Goal: Task Accomplishment & Management: Complete application form

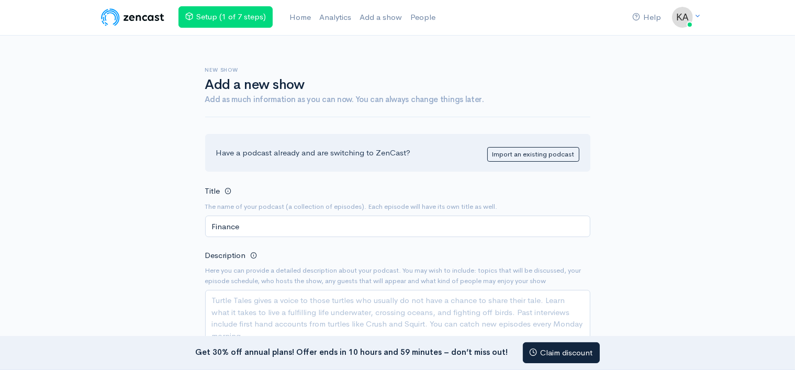
type input "Finance"
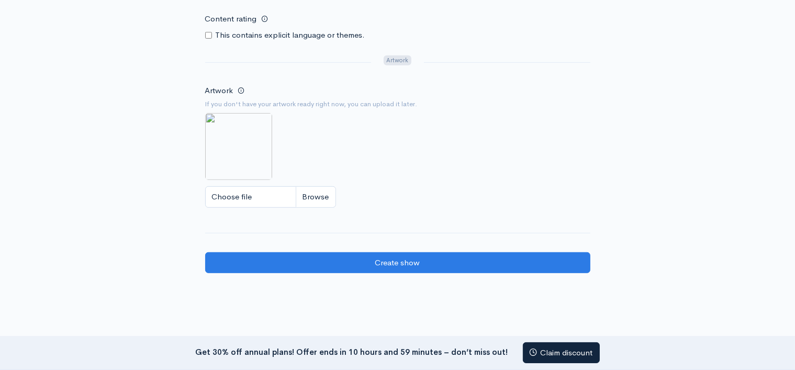
scroll to position [607, 0]
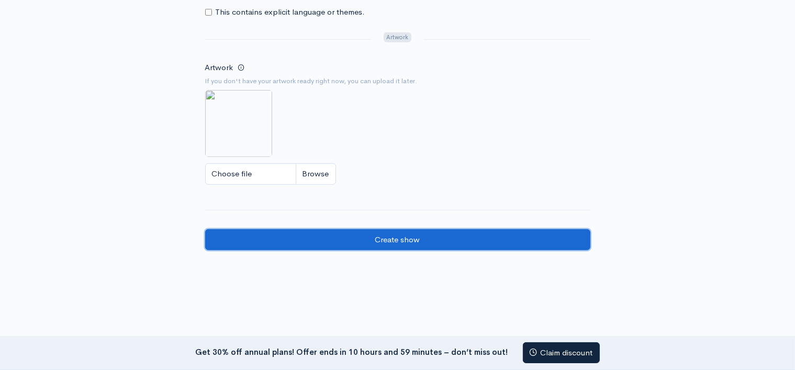
click at [401, 237] on input "Create show" at bounding box center [397, 239] width 385 height 21
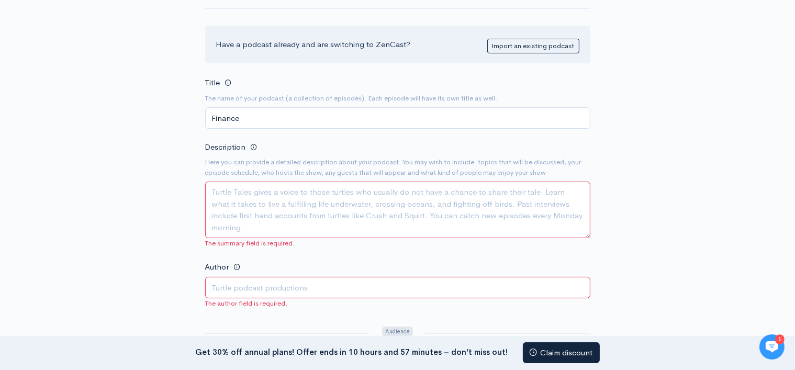
scroll to position [147, 0]
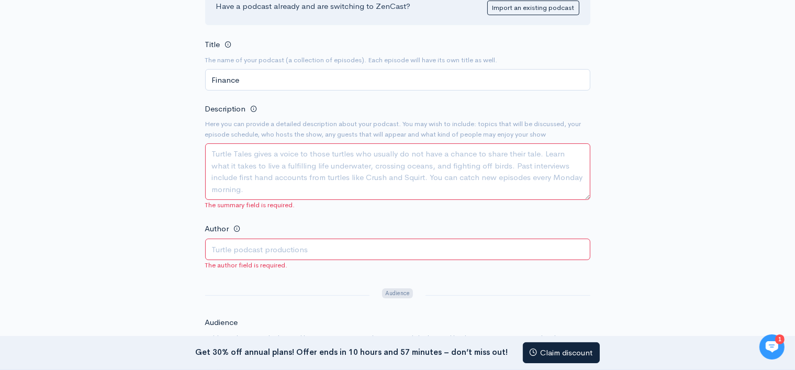
click at [254, 172] on textarea "Description" at bounding box center [397, 171] width 385 height 57
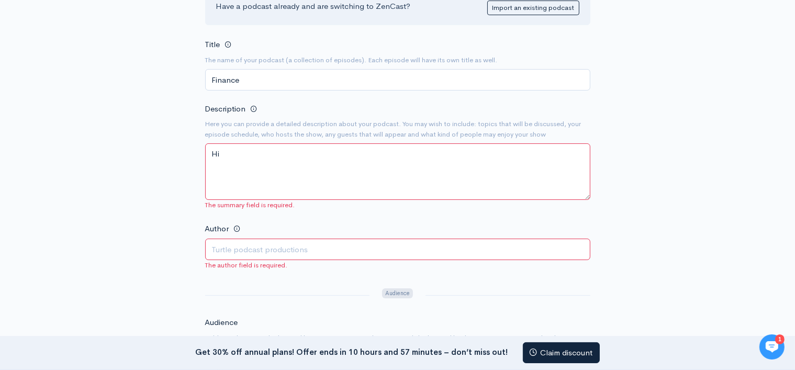
type textarea "Hi"
click at [226, 247] on input "Author" at bounding box center [397, 249] width 385 height 21
type input "Karan"
click at [113, 251] on div "New show Add a new show Add as much information as you can now. You can always …" at bounding box center [397, 325] width 597 height 873
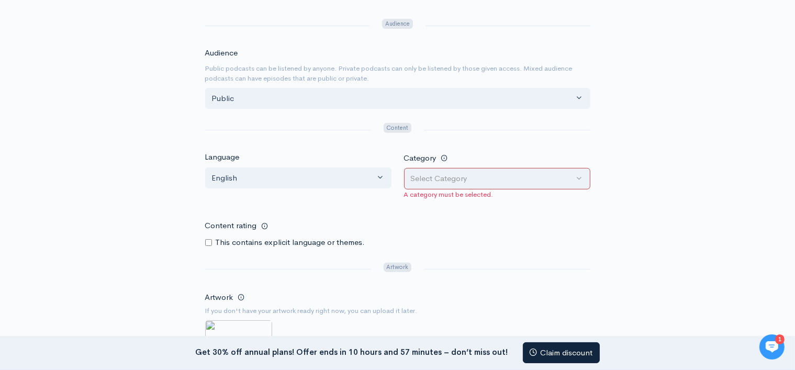
scroll to position [440, 0]
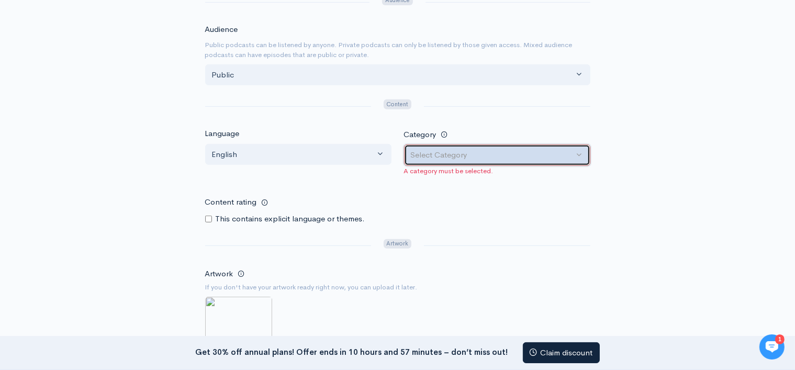
click at [582, 153] on button "Select Category" at bounding box center [497, 154] width 186 height 21
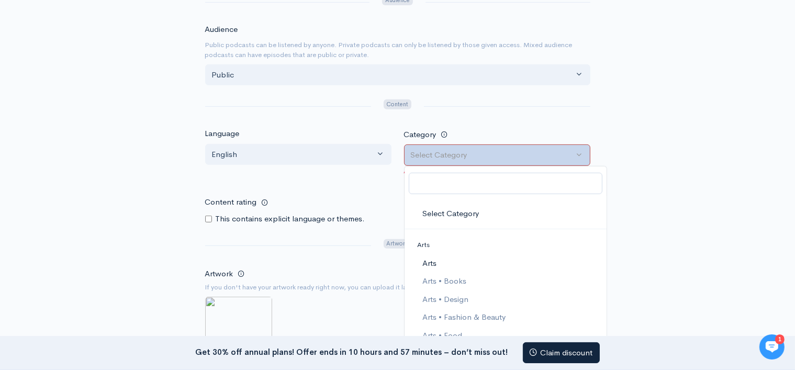
click at [430, 262] on span "Arts" at bounding box center [429, 263] width 14 height 12
select select "Arts"
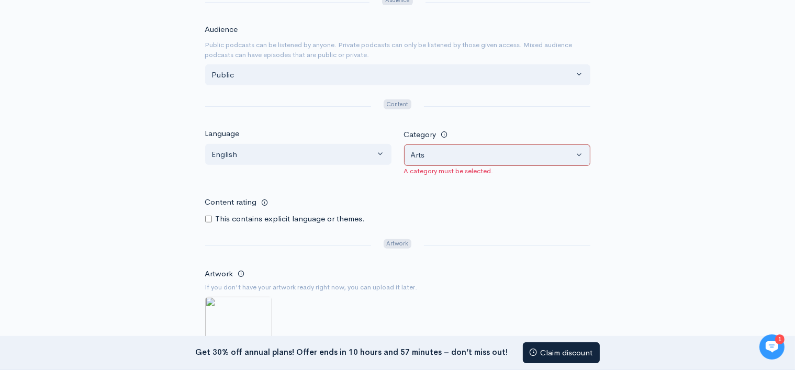
click at [157, 231] on div "New show Add a new show Add as much information as you can now. You can always …" at bounding box center [397, 32] width 597 height 873
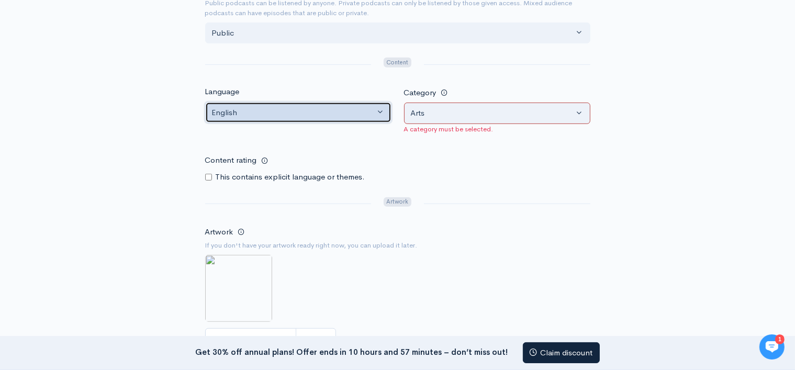
click at [322, 109] on div "English" at bounding box center [293, 113] width 163 height 12
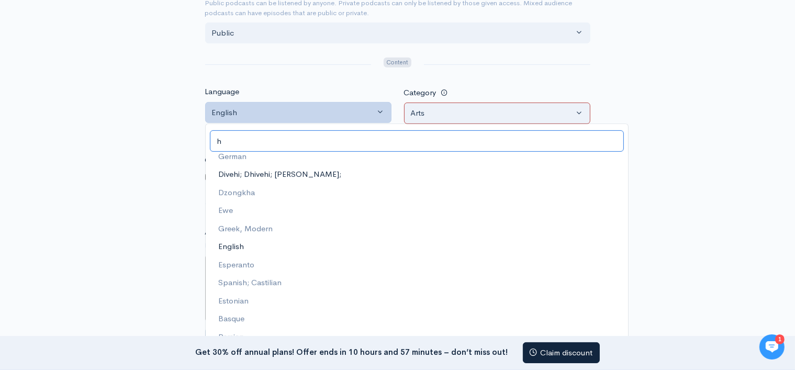
scroll to position [0, 0]
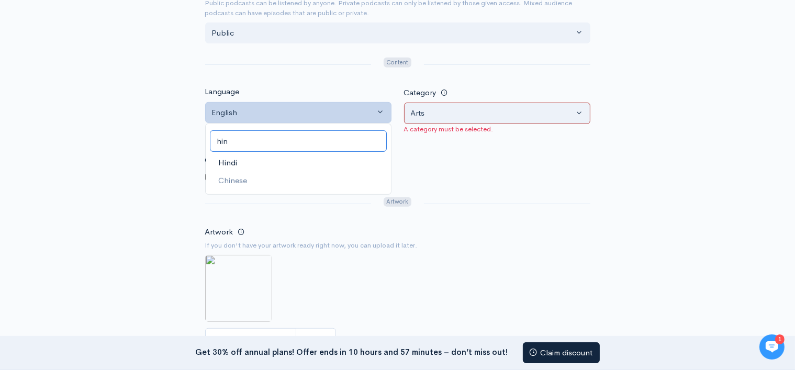
type input "hin"
click at [237, 161] on span "Hindi" at bounding box center [227, 162] width 19 height 12
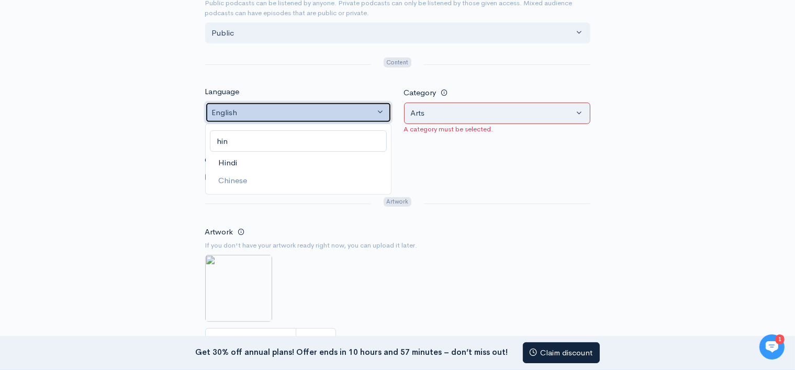
select select "hi"
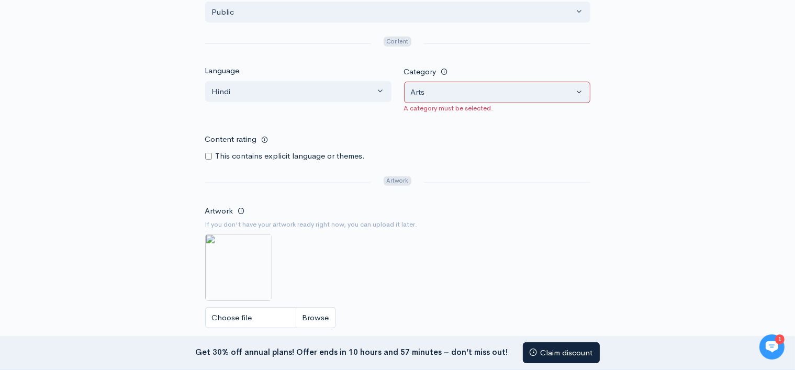
scroll to position [544, 0]
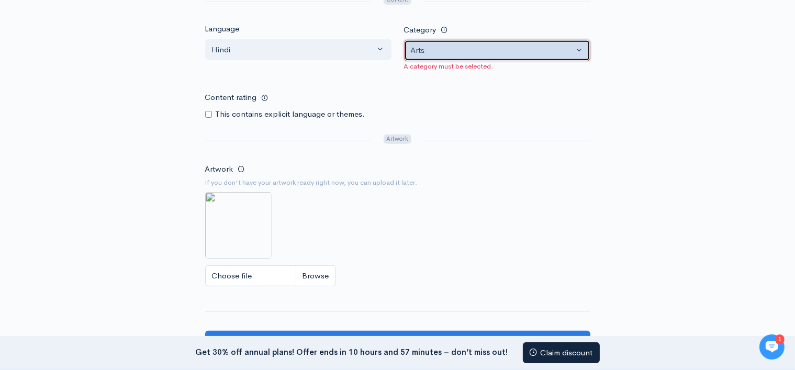
click at [441, 50] on div "Arts" at bounding box center [492, 50] width 163 height 12
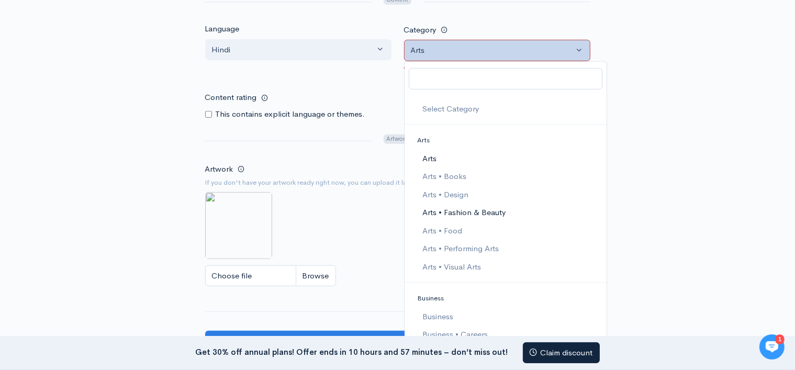
click at [458, 209] on span "Arts • Fashion & Beauty" at bounding box center [463, 213] width 83 height 12
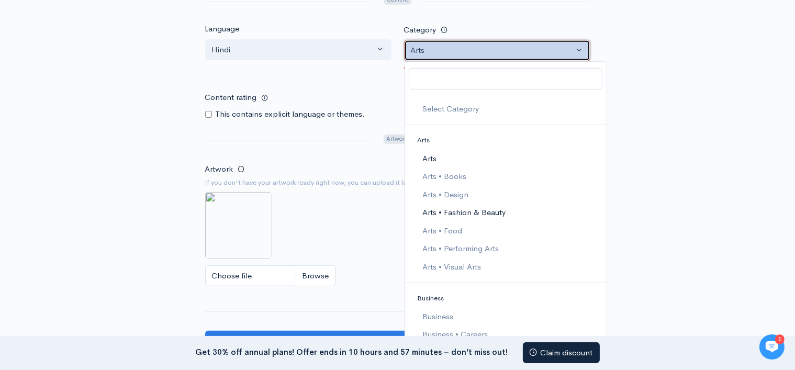
select select "Arts > Fashion & Beauty"
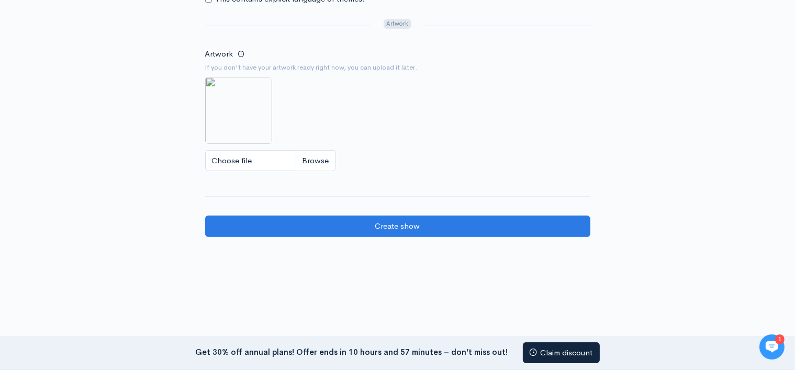
scroll to position [670, 0]
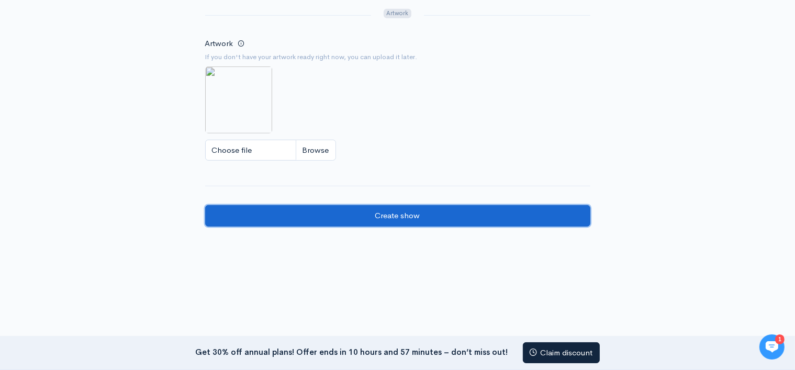
click at [377, 215] on input "Create show" at bounding box center [397, 215] width 385 height 21
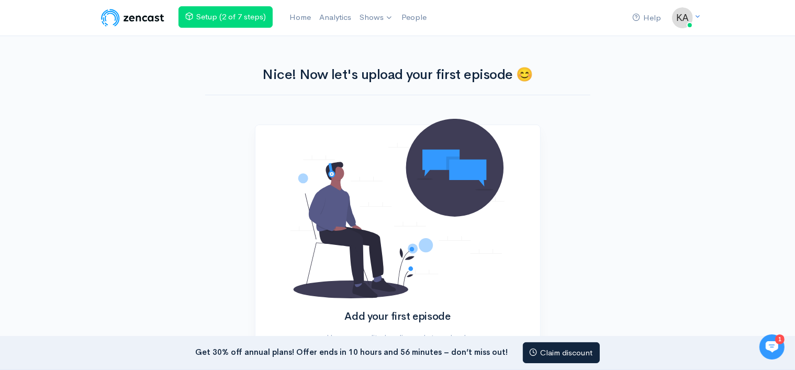
click at [149, 184] on div "Add your first episode Have your edited audio ready to upload. Add episode" at bounding box center [397, 262] width 597 height 274
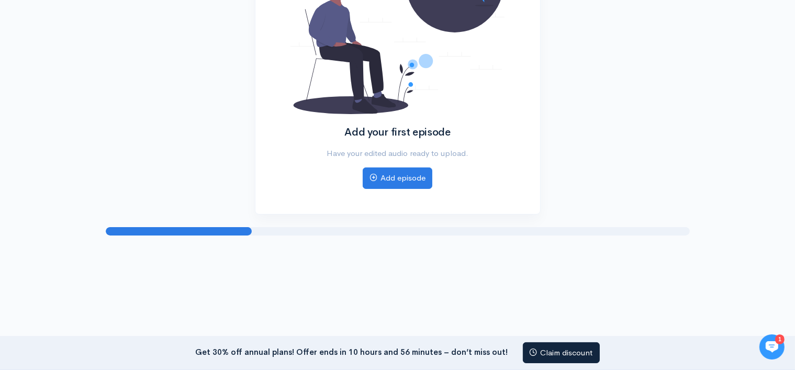
scroll to position [185, 0]
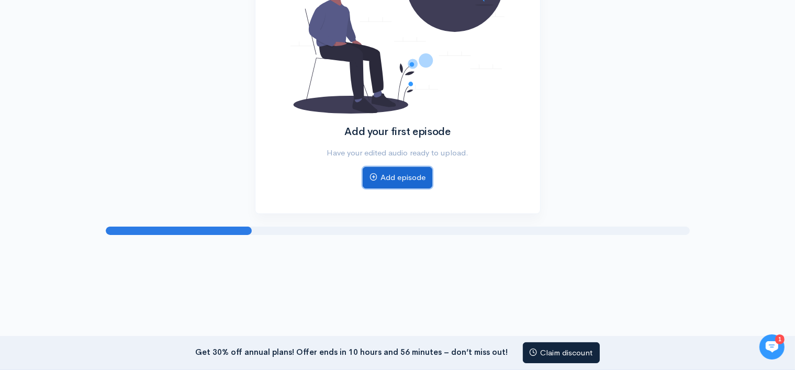
click at [398, 177] on link "Add episode" at bounding box center [398, 177] width 70 height 21
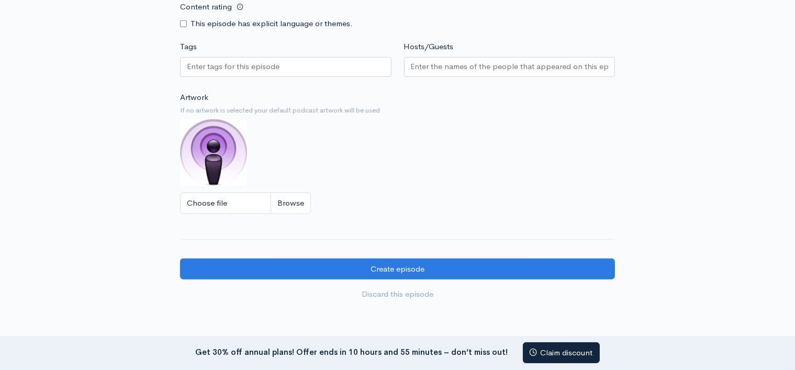
scroll to position [816, 0]
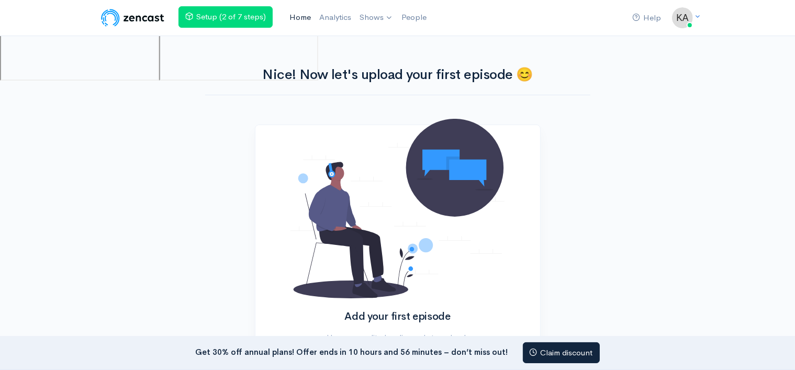
click at [306, 17] on link "Home" at bounding box center [300, 17] width 30 height 23
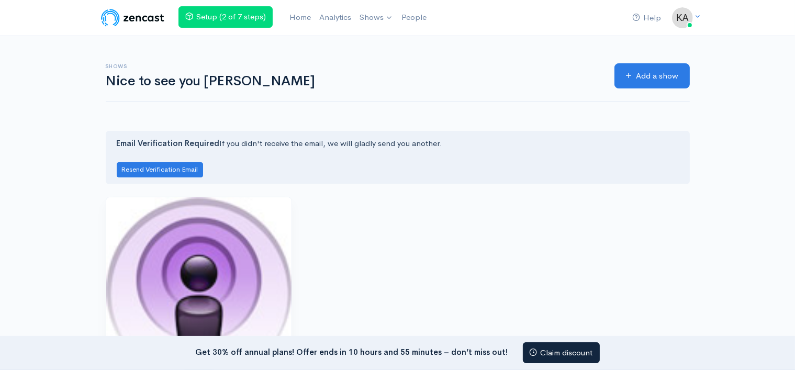
click at [41, 203] on div "Help Notifications View all Your profile Team settings Default team Current Log…" at bounding box center [397, 270] width 795 height 541
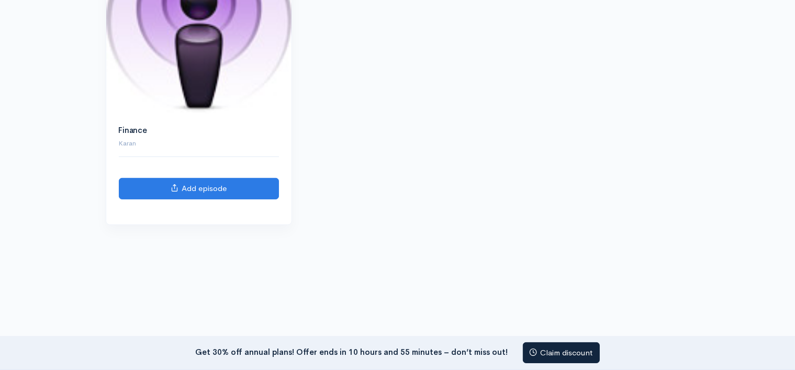
scroll to position [274, 0]
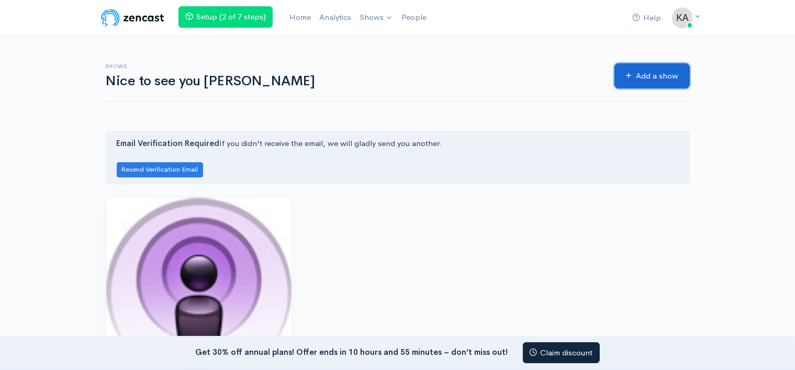
click at [654, 75] on link "Add a show" at bounding box center [651, 76] width 75 height 26
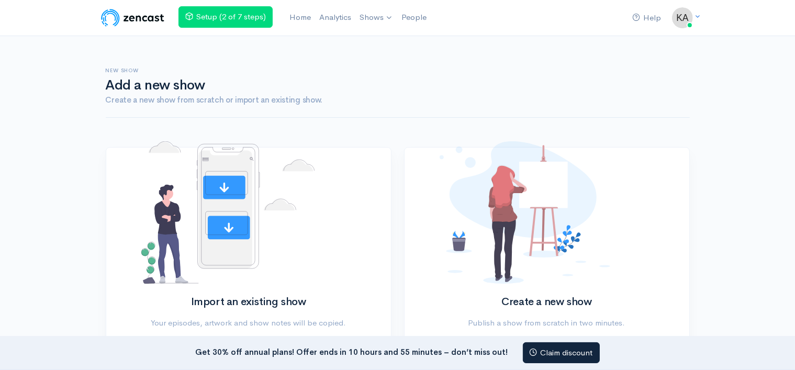
click at [99, 269] on div "Import an existing show Your episodes, artwork and show notes will be copied. I…" at bounding box center [248, 265] width 298 height 237
click at [29, 102] on div "Help Notifications View all Your profile Team settings Default team Current Log…" at bounding box center [397, 207] width 795 height 415
